Goal: Task Accomplishment & Management: Use online tool/utility

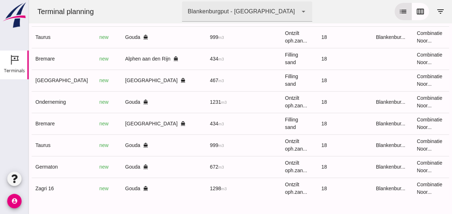
scroll to position [0, 192]
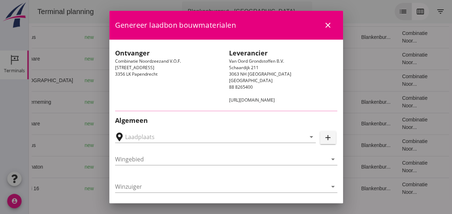
type input "[GEOGRAPHIC_DATA], [GEOGRAPHIC_DATA], [GEOGRAPHIC_DATA]"
type input "Bremare"
type input "[PERSON_NAME]"
type input "Ophoogzand (6120)"
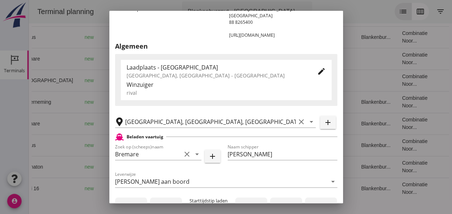
scroll to position [144, 0]
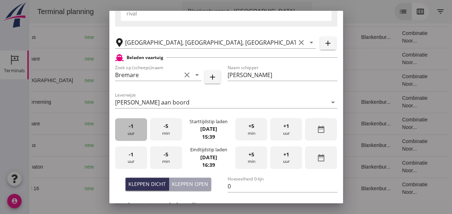
click at [127, 133] on div "-1 uur" at bounding box center [131, 129] width 32 height 23
click at [243, 128] on div "+5 min" at bounding box center [251, 129] width 32 height 23
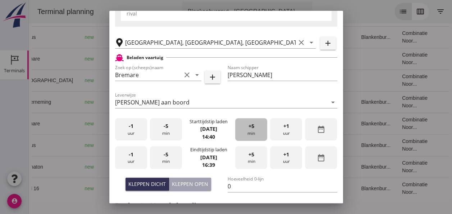
click at [242, 129] on div "+5 min" at bounding box center [251, 129] width 32 height 23
click at [240, 129] on div "+5 min" at bounding box center [251, 129] width 32 height 23
click at [239, 128] on div "+5 min" at bounding box center [251, 129] width 32 height 23
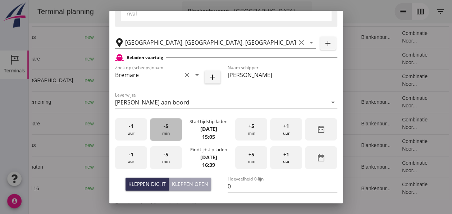
click at [165, 130] on div "-5 min" at bounding box center [166, 129] width 32 height 23
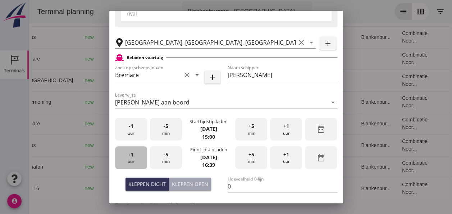
drag, startPoint x: 124, startPoint y: 158, endPoint x: 129, endPoint y: 158, distance: 5.0
click at [124, 158] on div "-1 uur" at bounding box center [131, 157] width 32 height 23
click at [164, 155] on span "-5" at bounding box center [166, 154] width 5 height 8
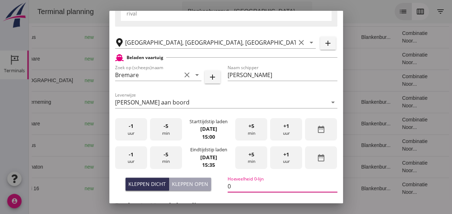
click at [247, 183] on input "0" at bounding box center [283, 186] width 110 height 12
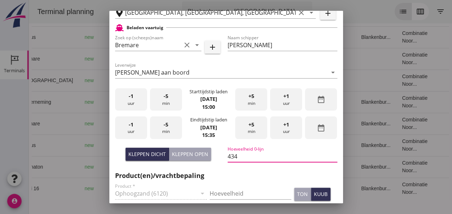
scroll to position [216, 0]
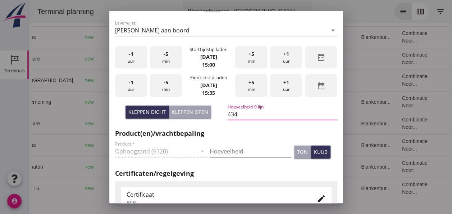
type input "434"
click at [225, 147] on input "Hoeveelheid" at bounding box center [251, 151] width 82 height 12
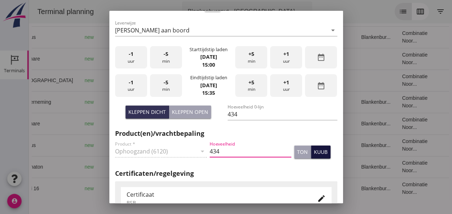
type input "434"
click at [317, 149] on div "kuub" at bounding box center [321, 152] width 14 height 8
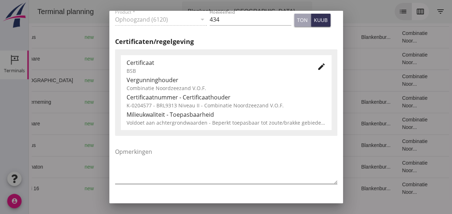
scroll to position [367, 0]
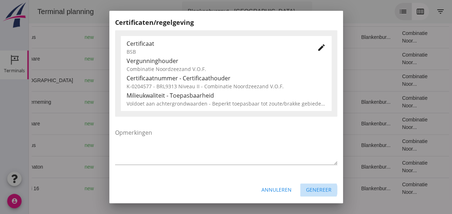
click at [311, 192] on div "Genereer" at bounding box center [319, 190] width 26 height 8
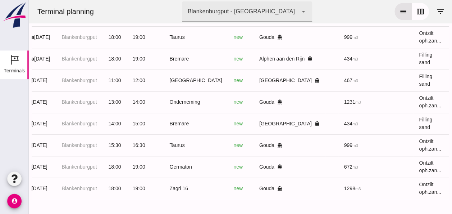
scroll to position [0, 0]
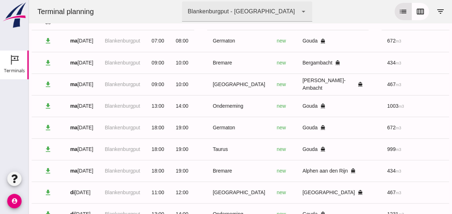
drag, startPoint x: 62, startPoint y: 73, endPoint x: 67, endPoint y: 74, distance: 5.2
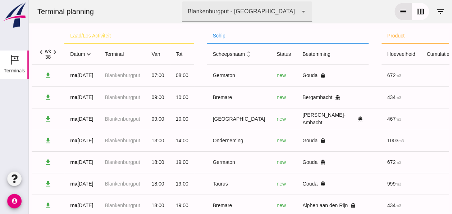
click at [90, 54] on icon "expand_more" at bounding box center [89, 54] width 8 height 8
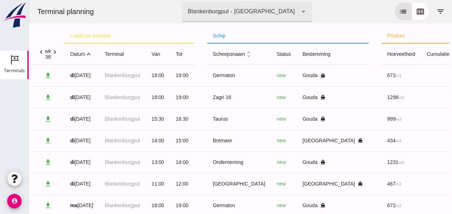
click at [90, 54] on icon "expand_less" at bounding box center [89, 54] width 8 height 8
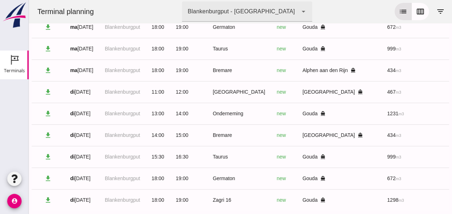
scroll to position [152, 0]
